Goal: Information Seeking & Learning: Learn about a topic

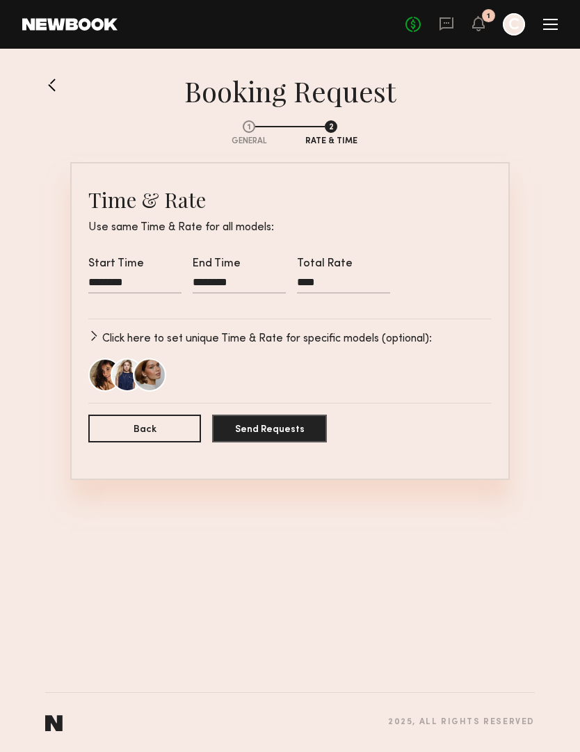
click at [53, 85] on link at bounding box center [56, 85] width 22 height 22
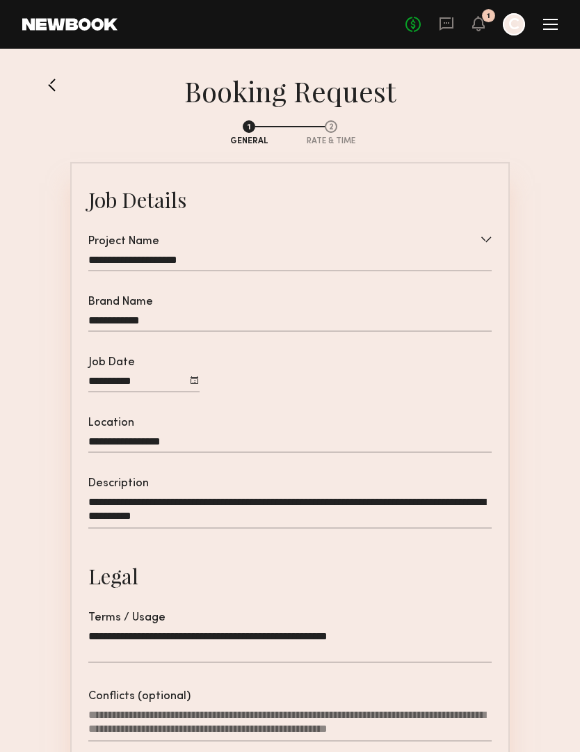
click at [51, 84] on link at bounding box center [56, 85] width 22 height 22
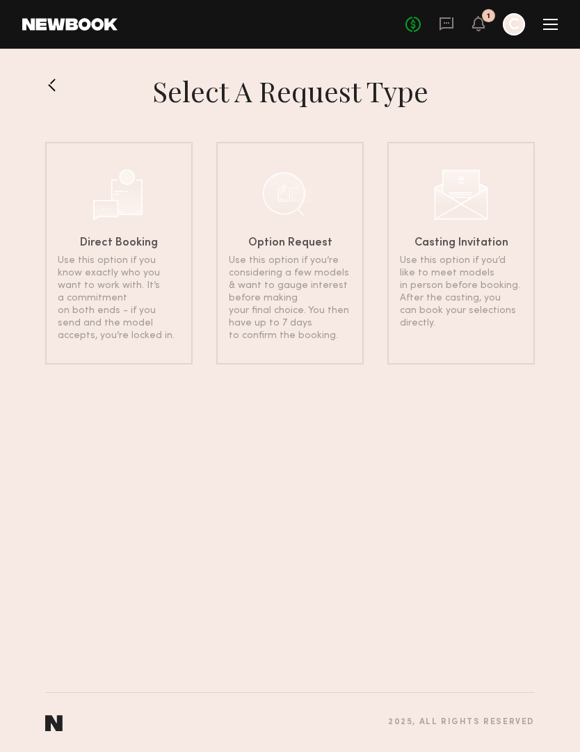
click at [49, 91] on button at bounding box center [56, 85] width 22 height 22
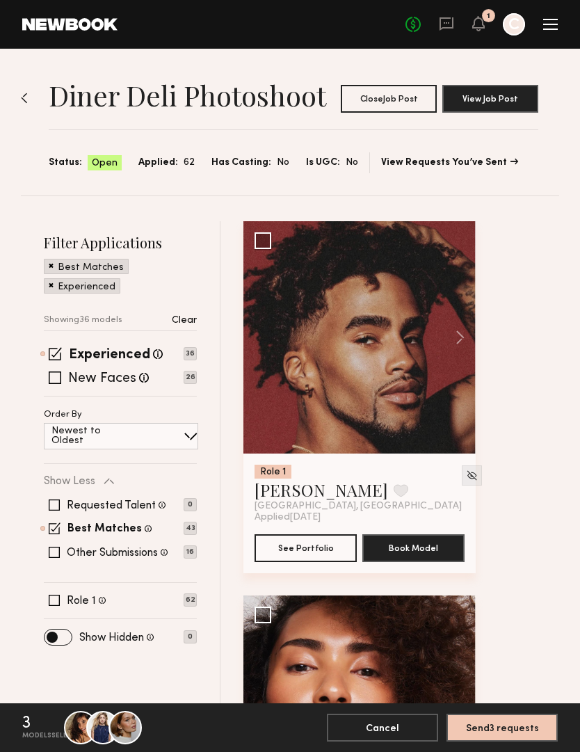
click at [552, 28] on div at bounding box center [550, 24] width 15 height 11
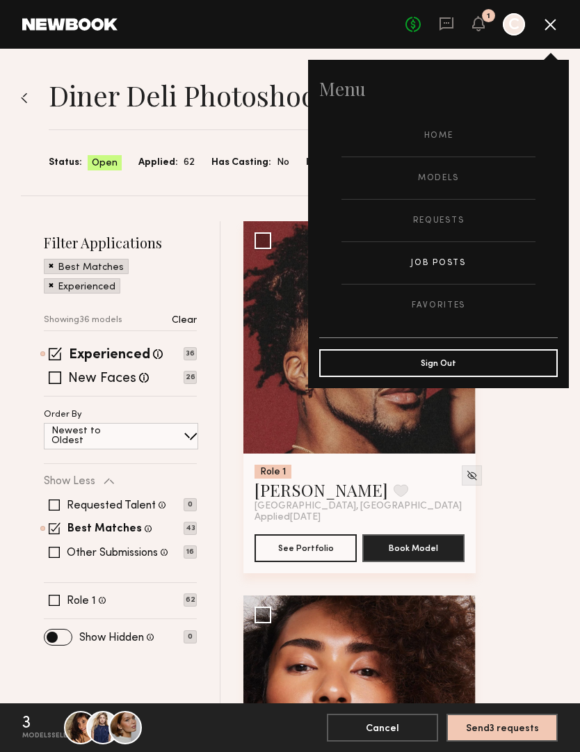
click at [438, 179] on link "Models" at bounding box center [439, 178] width 194 height 42
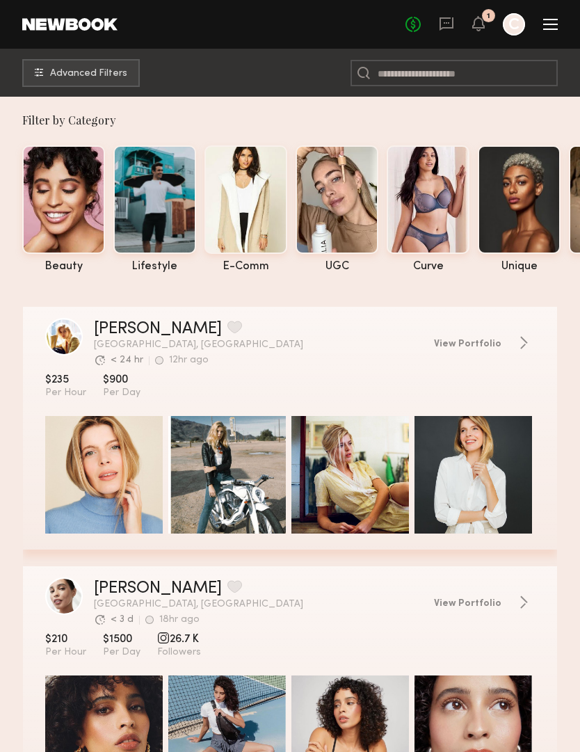
click at [351, 209] on div at bounding box center [337, 199] width 83 height 109
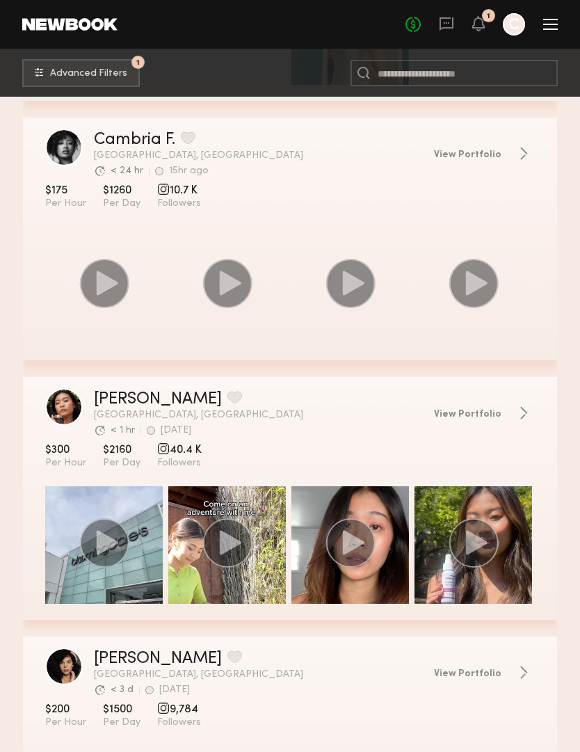
scroll to position [1498, 0]
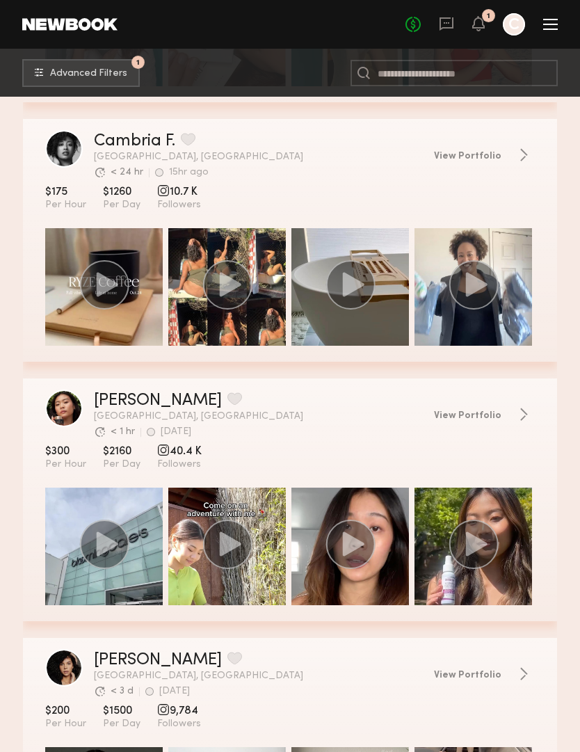
click at [248, 302] on icon "grid" at bounding box center [227, 284] width 50 height 49
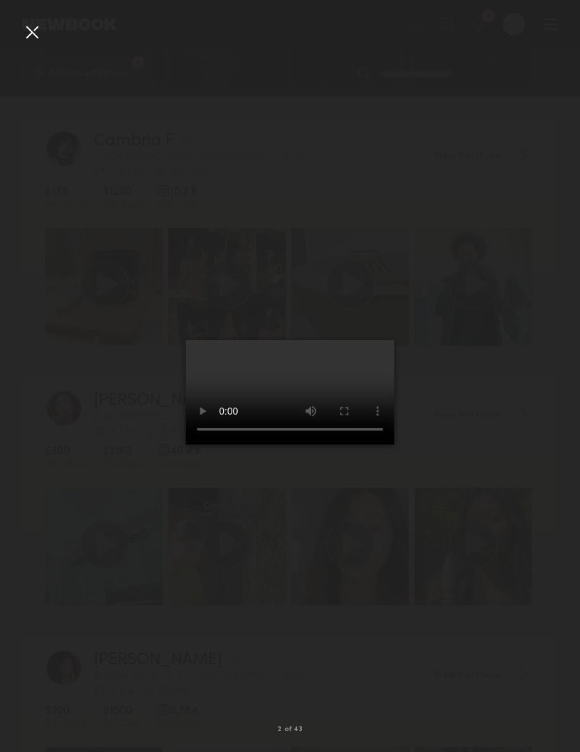
click at [299, 424] on video at bounding box center [290, 392] width 209 height 104
click at [296, 426] on video at bounding box center [290, 392] width 209 height 104
click at [395, 346] on video at bounding box center [290, 392] width 209 height 104
click at [516, 390] on div at bounding box center [290, 364] width 580 height 685
click at [545, 351] on div at bounding box center [290, 364] width 580 height 685
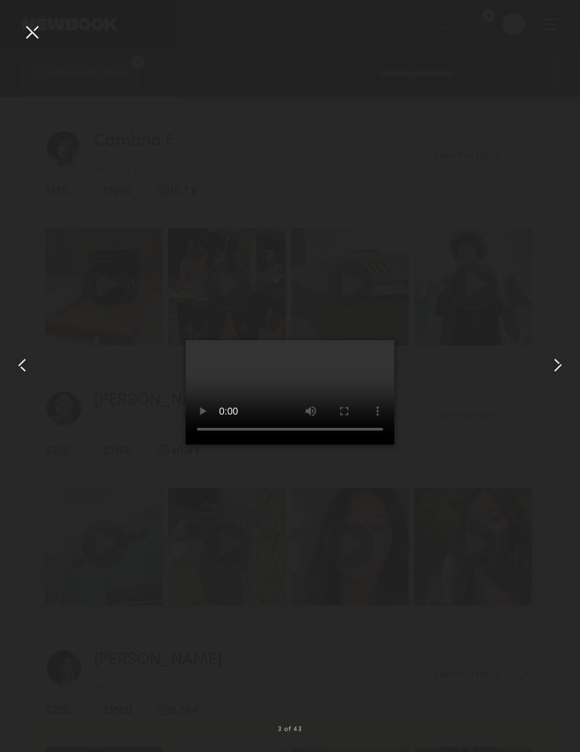
click at [38, 26] on div at bounding box center [32, 32] width 22 height 22
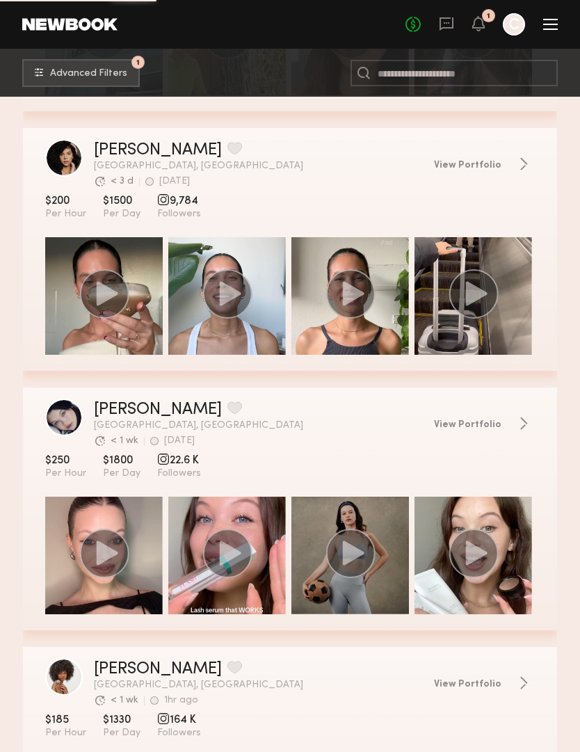
scroll to position [2009, 0]
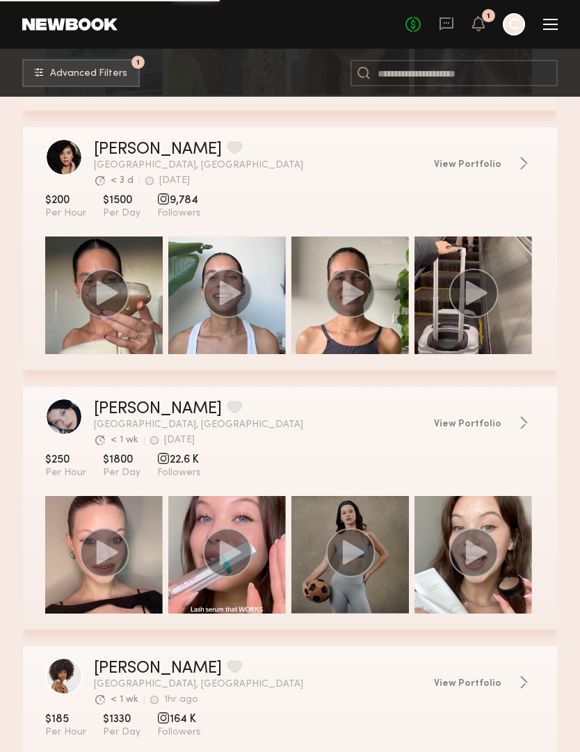
click at [137, 337] on div "grid" at bounding box center [104, 296] width 118 height 118
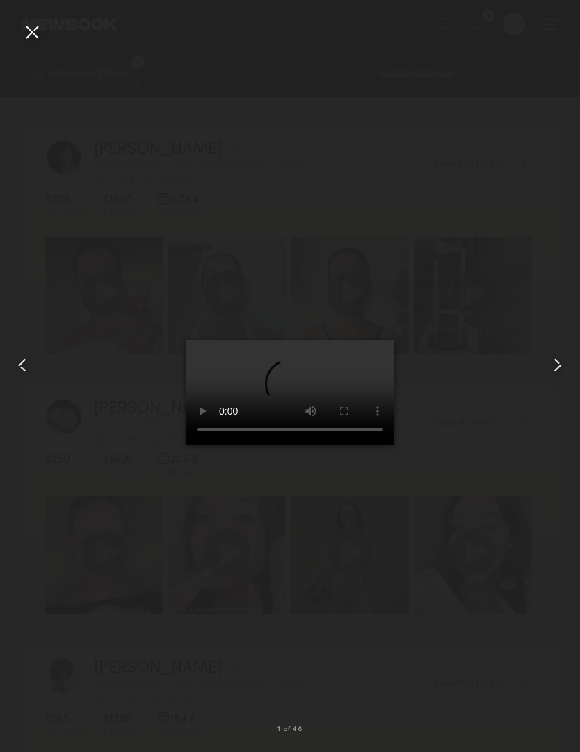
click at [562, 376] on common-icon at bounding box center [558, 365] width 22 height 22
click at [395, 349] on video at bounding box center [290, 392] width 209 height 104
click at [19, 38] on div at bounding box center [11, 364] width 23 height 685
click at [22, 31] on div at bounding box center [32, 32] width 22 height 22
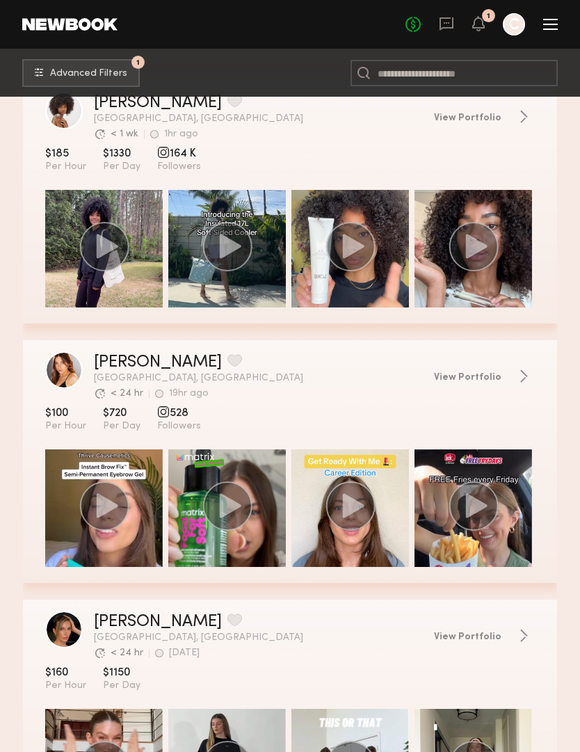
scroll to position [2573, 0]
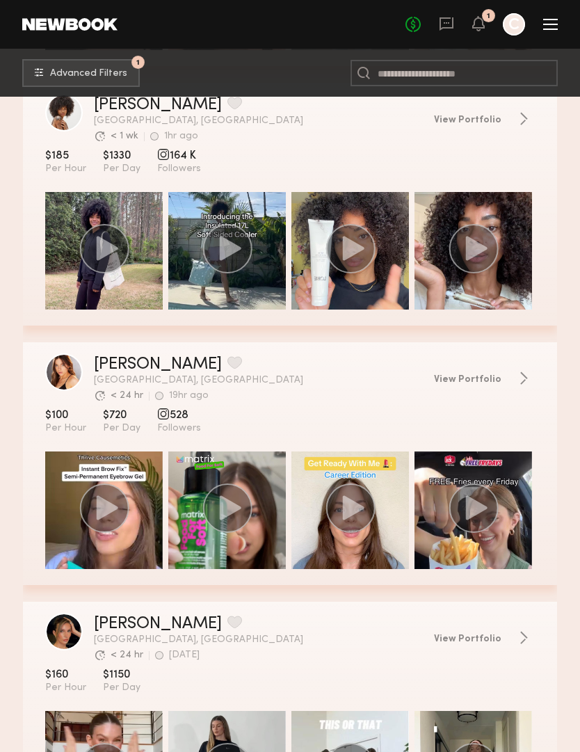
click at [111, 526] on circle "grid" at bounding box center [103, 508] width 49 height 49
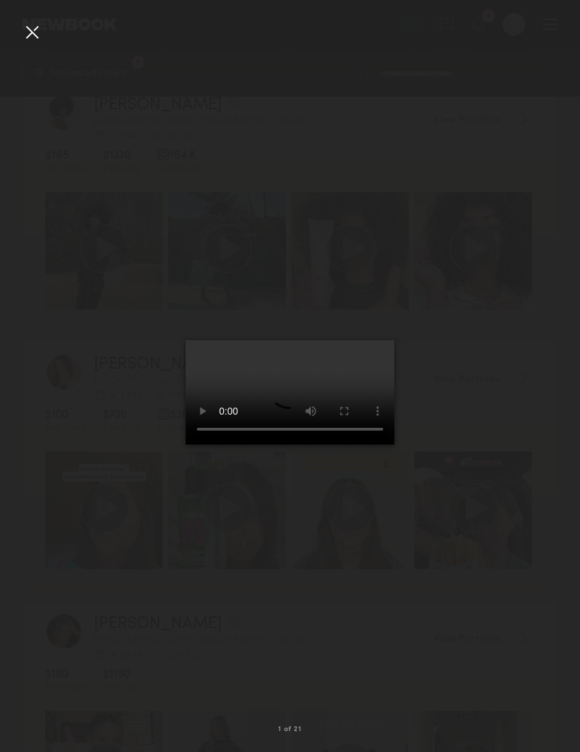
click at [186, 345] on video at bounding box center [290, 392] width 209 height 104
click at [71, 361] on div at bounding box center [290, 364] width 580 height 685
click at [298, 415] on video at bounding box center [290, 392] width 209 height 104
click at [186, 340] on video at bounding box center [290, 392] width 209 height 104
click at [395, 340] on video at bounding box center [290, 392] width 209 height 104
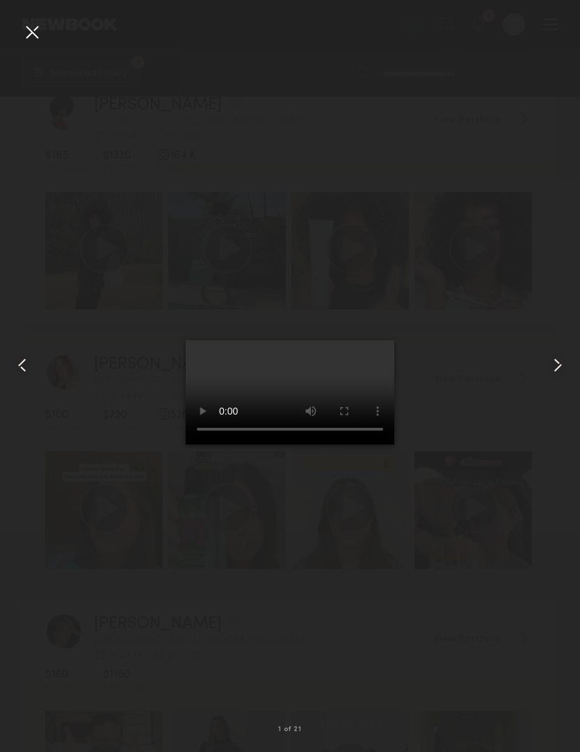
click at [395, 340] on video at bounding box center [290, 392] width 209 height 104
click at [495, 359] on div at bounding box center [290, 364] width 580 height 685
click at [571, 397] on div at bounding box center [568, 364] width 23 height 685
click at [530, 388] on div at bounding box center [290, 364] width 580 height 685
click at [507, 409] on div at bounding box center [290, 364] width 580 height 685
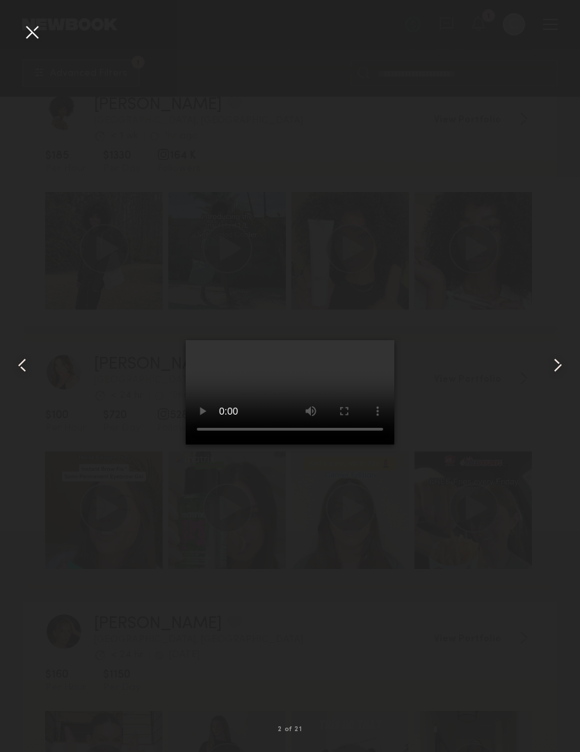
click at [550, 376] on common-icon at bounding box center [558, 365] width 22 height 22
click at [541, 395] on div at bounding box center [290, 364] width 580 height 685
click at [395, 340] on video at bounding box center [290, 392] width 209 height 104
click at [29, 33] on div at bounding box center [32, 32] width 22 height 22
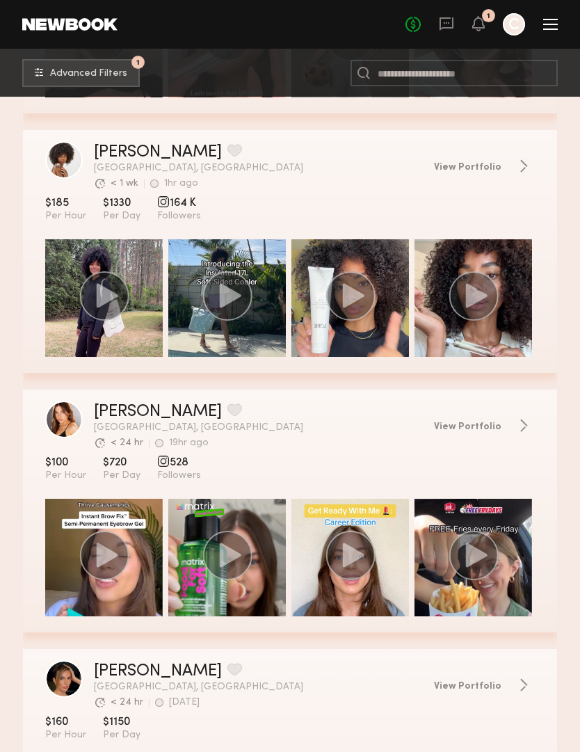
scroll to position [2518, 0]
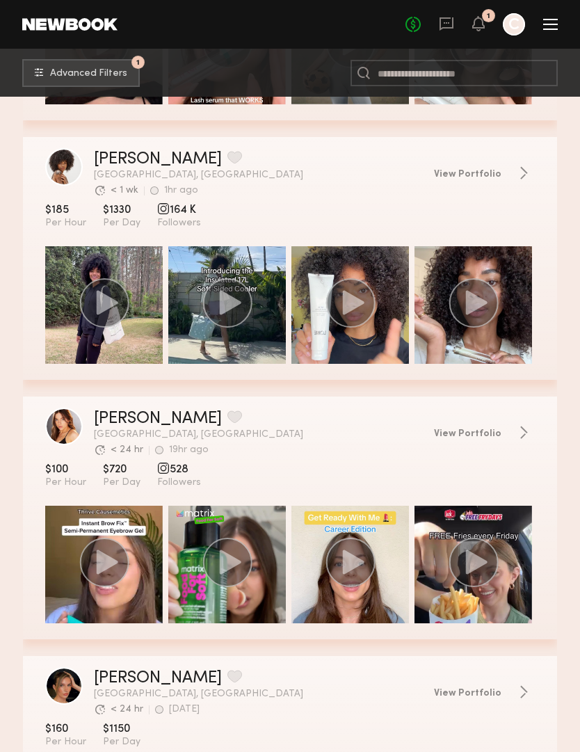
click at [102, 312] on icon "grid" at bounding box center [107, 302] width 22 height 24
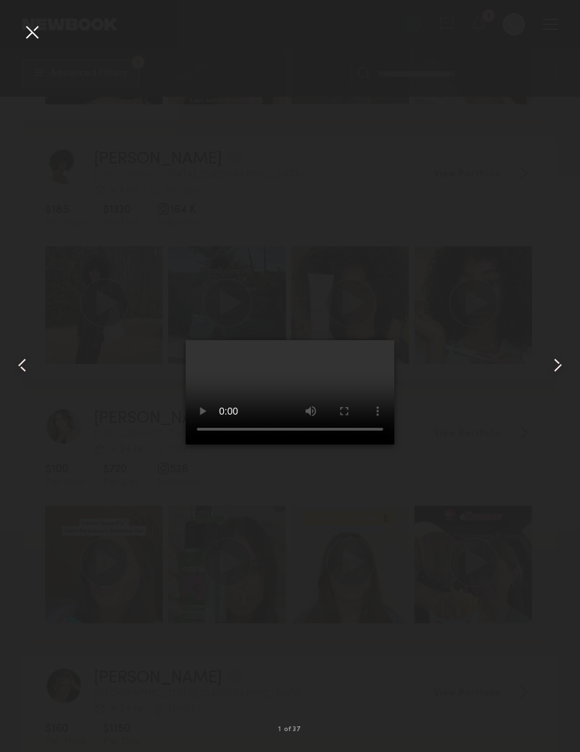
click at [275, 432] on video at bounding box center [290, 392] width 209 height 104
click at [287, 414] on video at bounding box center [290, 392] width 209 height 104
click at [395, 347] on video at bounding box center [290, 392] width 209 height 104
click at [494, 377] on div at bounding box center [290, 364] width 580 height 685
click at [557, 406] on div at bounding box center [568, 364] width 23 height 685
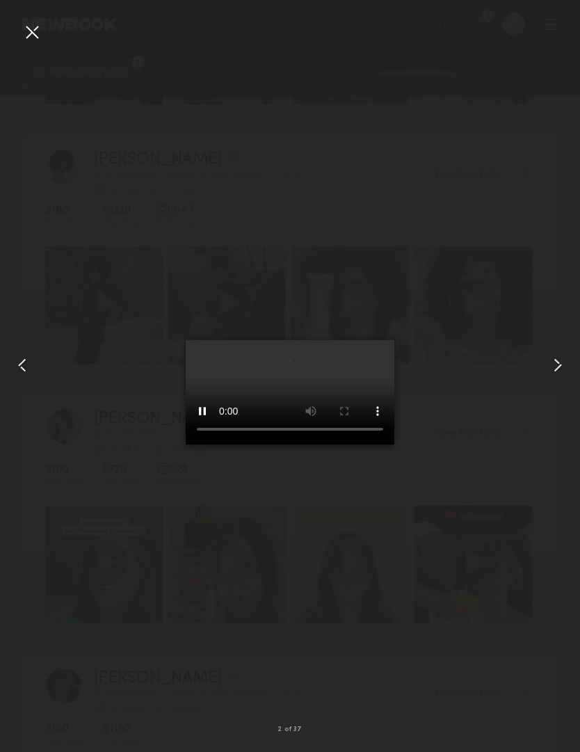
click at [494, 408] on div at bounding box center [290, 364] width 580 height 685
click at [395, 404] on video at bounding box center [290, 392] width 209 height 104
click at [31, 41] on div at bounding box center [32, 32] width 22 height 22
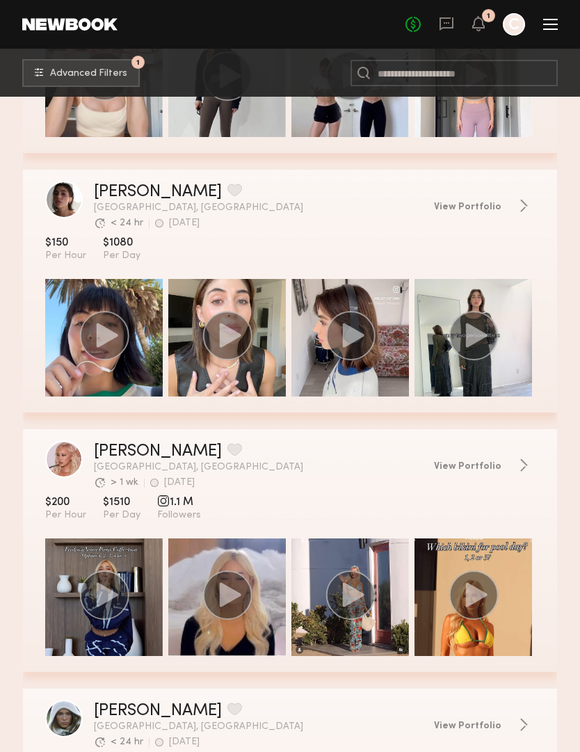
scroll to position [3268, 0]
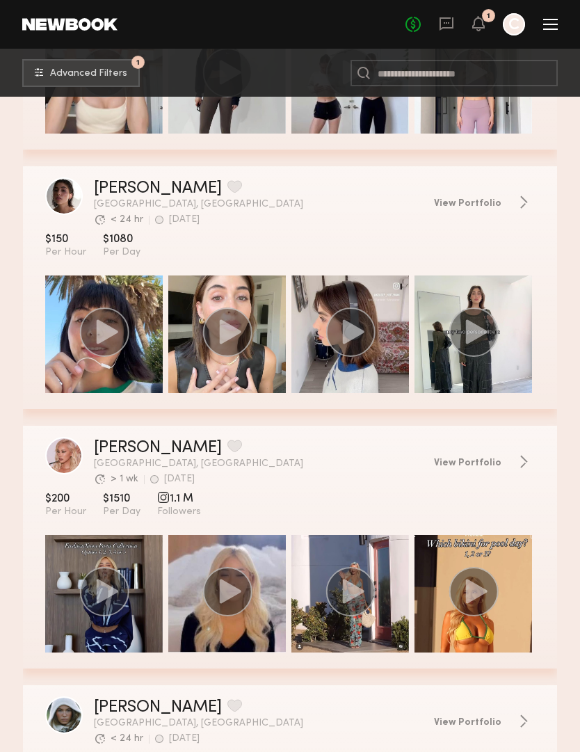
click at [264, 593] on div "grid" at bounding box center [227, 594] width 118 height 118
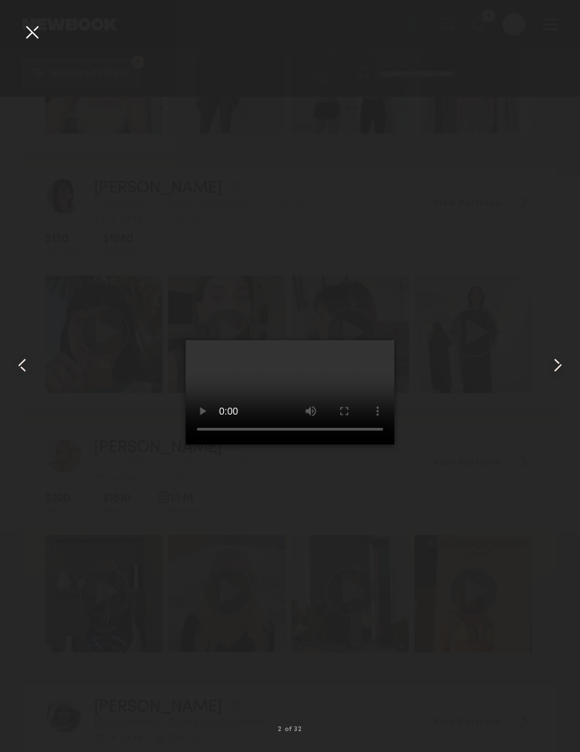
click at [395, 340] on video at bounding box center [290, 392] width 209 height 104
click at [395, 349] on video at bounding box center [290, 392] width 209 height 104
click at [358, 420] on video at bounding box center [290, 392] width 209 height 104
click at [538, 381] on div at bounding box center [290, 364] width 580 height 685
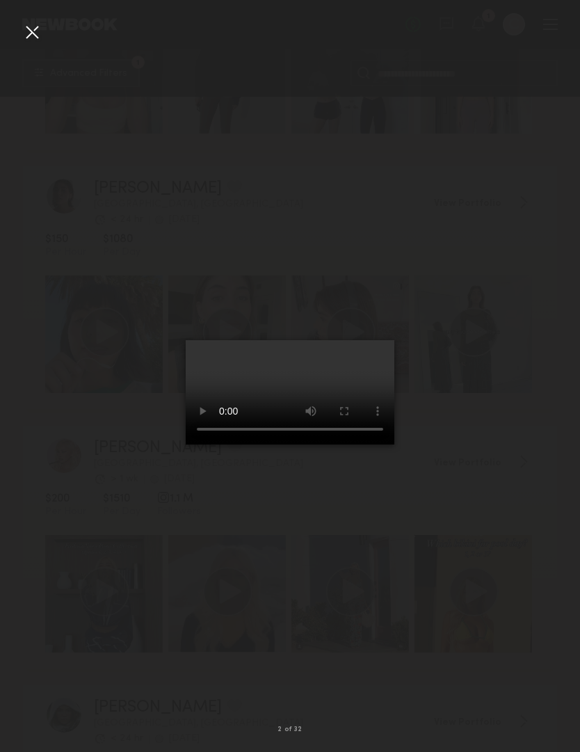
click at [553, 371] on div at bounding box center [290, 364] width 580 height 685
click at [551, 376] on common-icon at bounding box center [558, 365] width 22 height 22
click at [559, 376] on common-icon at bounding box center [558, 365] width 22 height 22
click at [564, 376] on common-icon at bounding box center [558, 365] width 22 height 22
click at [503, 434] on div at bounding box center [290, 364] width 580 height 685
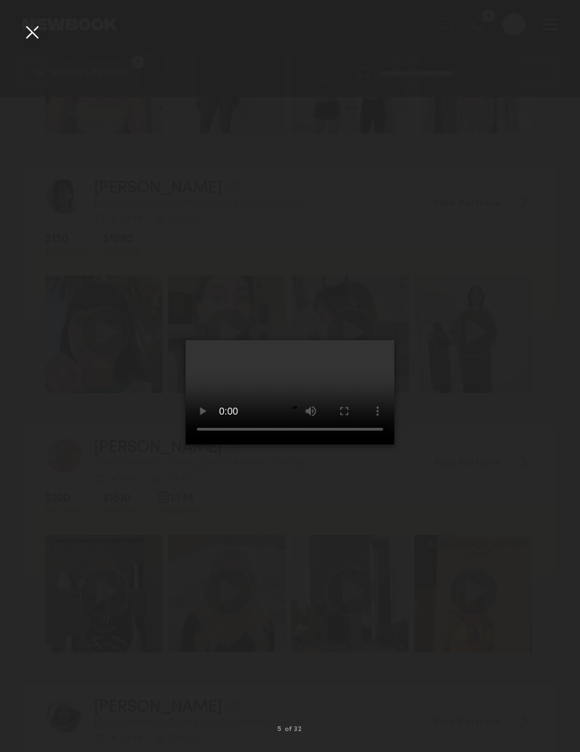
click at [569, 411] on div at bounding box center [568, 364] width 23 height 685
click at [554, 374] on div at bounding box center [290, 364] width 580 height 685
click at [562, 376] on common-icon at bounding box center [558, 365] width 22 height 22
click at [24, 30] on div at bounding box center [32, 32] width 22 height 22
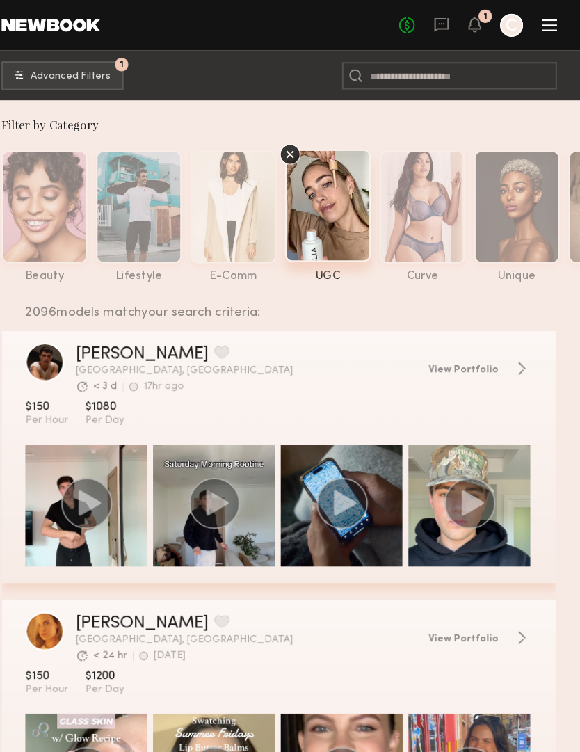
scroll to position [0, 0]
